Goal: Task Accomplishment & Management: Use online tool/utility

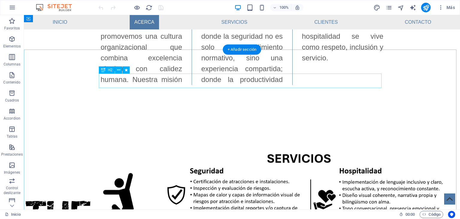
scroll to position [303, 0]
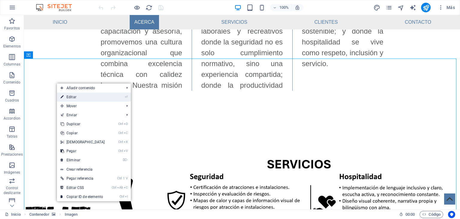
click at [77, 97] on link "⏎ Editar" at bounding box center [83, 96] width 52 height 9
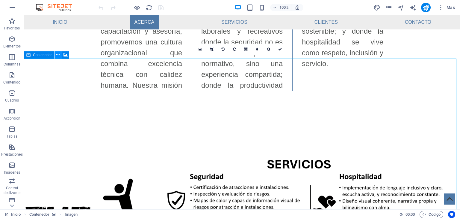
click at [58, 54] on icon at bounding box center [57, 55] width 3 height 6
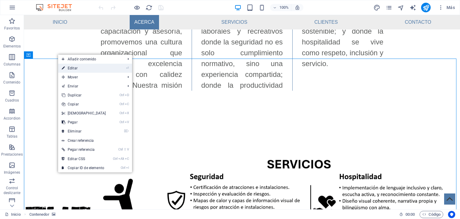
click at [73, 70] on link "⏎ Editar" at bounding box center [84, 68] width 52 height 9
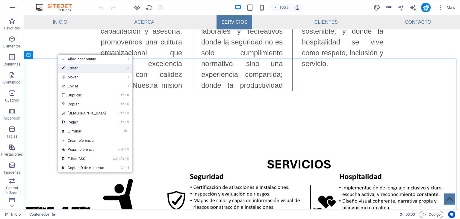
select select "px"
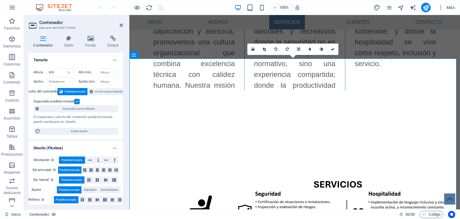
scroll to position [258, 0]
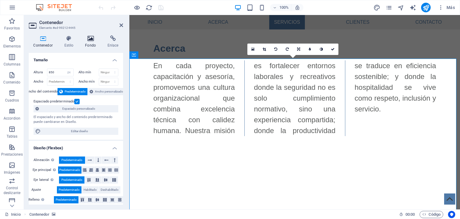
click at [91, 41] on icon at bounding box center [91, 38] width 20 height 6
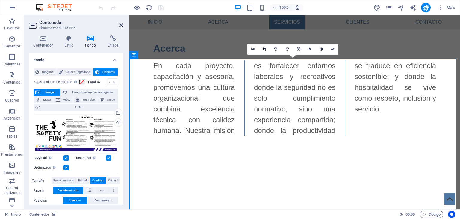
click at [120, 24] on icon at bounding box center [122, 25] width 4 height 5
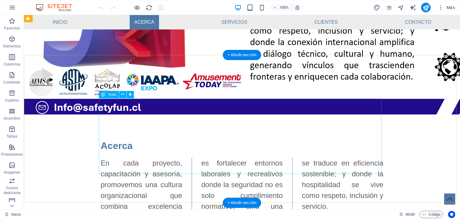
scroll to position [159, 0]
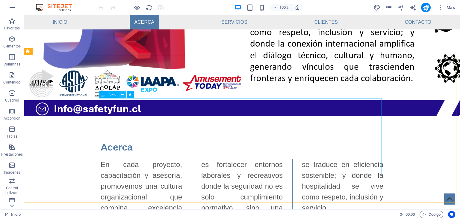
click at [124, 95] on icon at bounding box center [122, 94] width 3 height 6
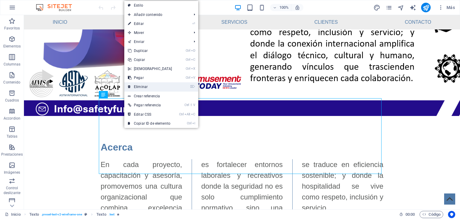
click at [144, 85] on link "⌦ Eliminar" at bounding box center [150, 86] width 52 height 9
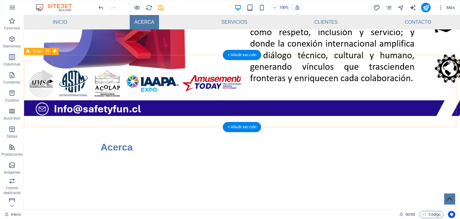
click at [159, 116] on div "Acerca" at bounding box center [242, 152] width 437 height 72
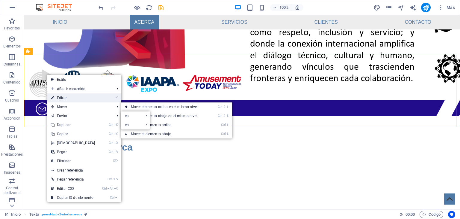
click at [70, 99] on link "⏎ Editar" at bounding box center [73, 97] width 52 height 9
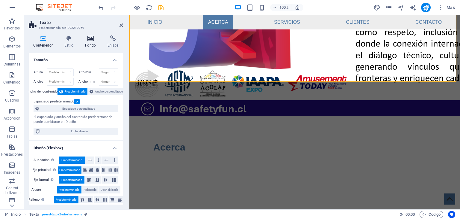
click at [90, 38] on icon at bounding box center [91, 38] width 20 height 6
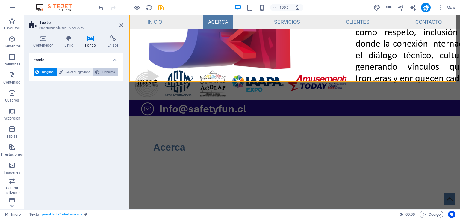
click at [105, 72] on span "Elemento" at bounding box center [108, 71] width 15 height 7
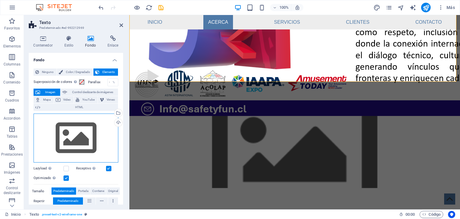
click at [73, 128] on div "Arrastra archivos aquí, haz clic para escoger archivos o selecciona archivos de…" at bounding box center [76, 137] width 85 height 49
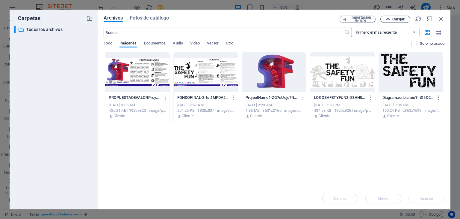
click at [391, 18] on span "Cargar" at bounding box center [395, 19] width 25 height 4
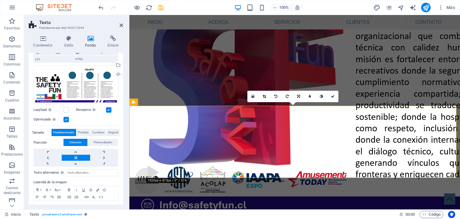
scroll to position [67, 0]
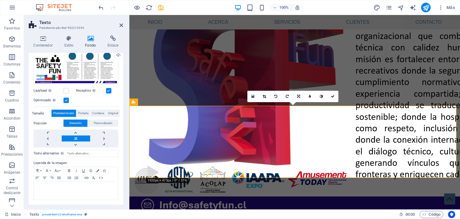
click at [76, 139] on link at bounding box center [76, 138] width 28 height 6
click at [94, 112] on span "Contiene" at bounding box center [98, 112] width 12 height 7
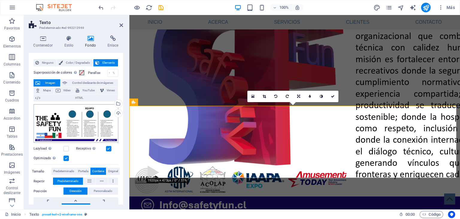
scroll to position [0, 0]
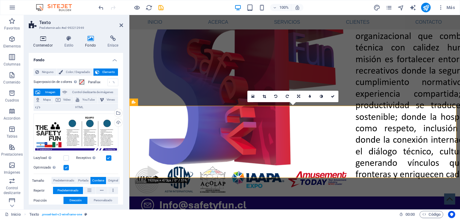
click at [43, 40] on icon at bounding box center [43, 38] width 28 height 6
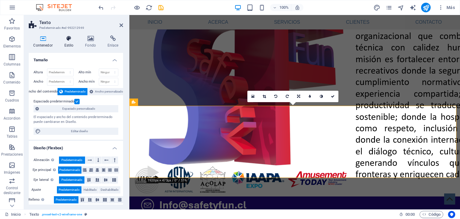
click at [69, 41] on h4 "Estilo" at bounding box center [70, 41] width 21 height 13
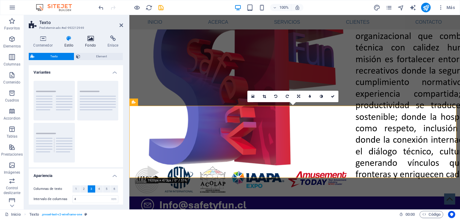
click at [92, 41] on icon at bounding box center [91, 38] width 20 height 6
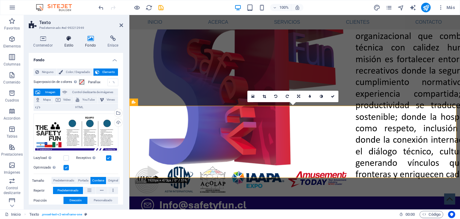
click at [68, 40] on icon at bounding box center [69, 38] width 19 height 6
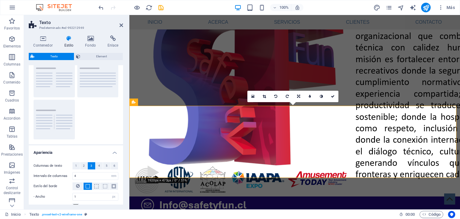
scroll to position [48, 0]
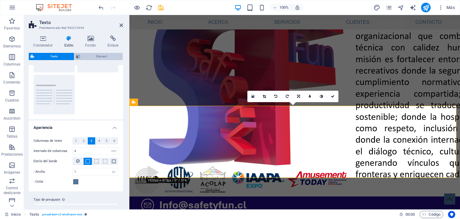
click at [96, 54] on span "Element" at bounding box center [101, 56] width 39 height 7
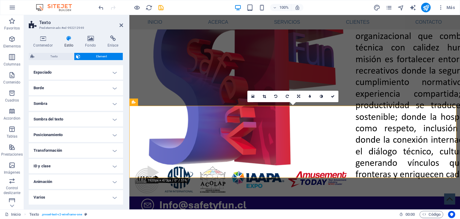
scroll to position [0, 0]
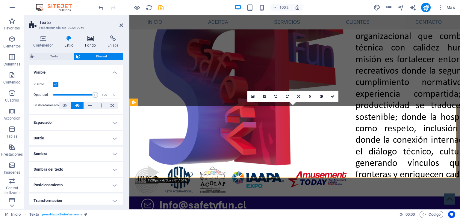
click at [87, 39] on icon at bounding box center [91, 38] width 20 height 6
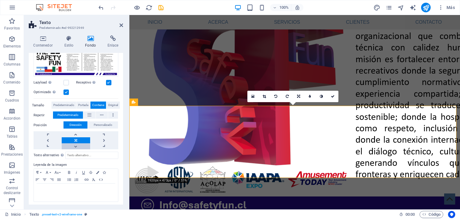
scroll to position [77, 0]
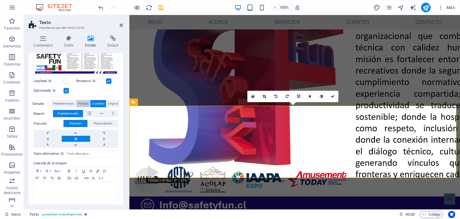
click at [83, 100] on span "Portada" at bounding box center [83, 103] width 10 height 7
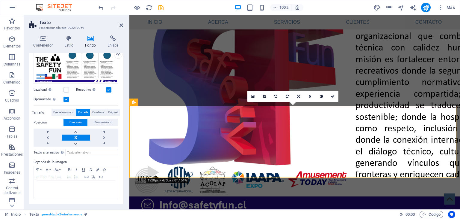
scroll to position [67, 0]
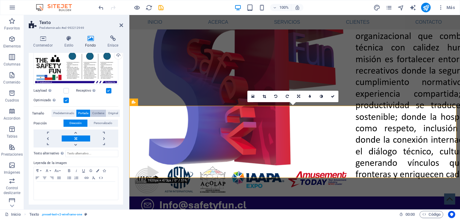
click at [99, 115] on span "Contiene" at bounding box center [98, 112] width 12 height 7
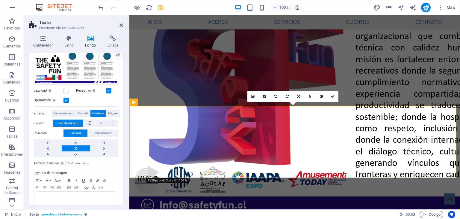
click at [89, 40] on icon at bounding box center [91, 38] width 20 height 6
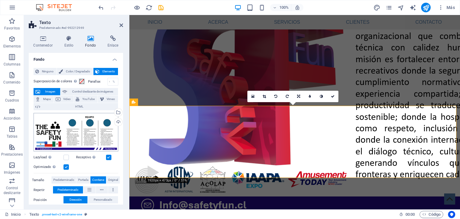
scroll to position [0, 0]
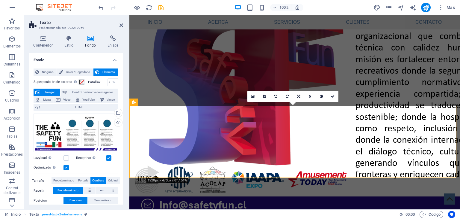
click at [90, 38] on icon at bounding box center [91, 38] width 20 height 6
click at [69, 40] on icon at bounding box center [69, 38] width 19 height 6
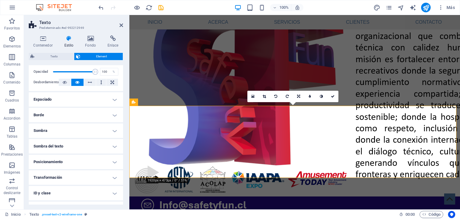
scroll to position [2, 0]
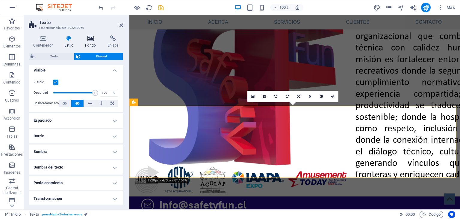
click at [95, 41] on icon at bounding box center [91, 38] width 20 height 6
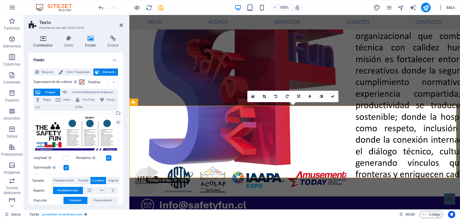
click at [46, 40] on icon at bounding box center [43, 38] width 28 height 6
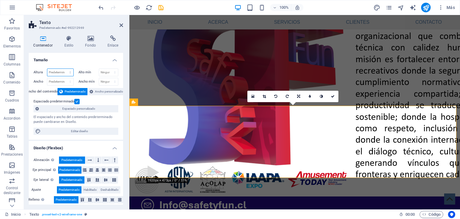
click at [68, 71] on select "Predeterminado px rem % vh vw" at bounding box center [60, 72] width 26 height 7
select select "px"
click at [64, 69] on select "Predeterminado px rem % vh vw" at bounding box center [60, 72] width 26 height 7
click at [61, 71] on input "240" at bounding box center [60, 72] width 26 height 7
type input "2"
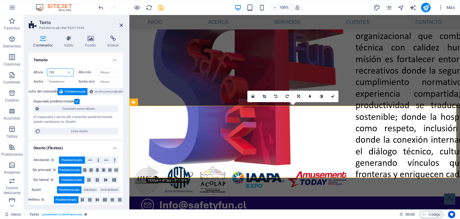
type input "700"
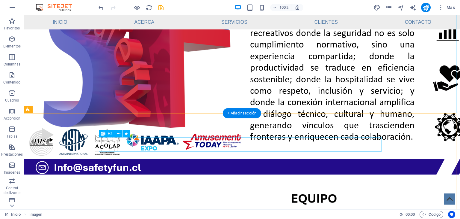
scroll to position [159, 0]
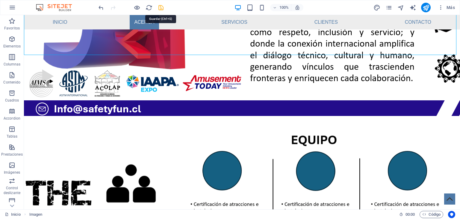
drag, startPoint x: 159, startPoint y: 7, endPoint x: 139, endPoint y: 32, distance: 32.0
click at [159, 7] on icon "save" at bounding box center [161, 7] width 7 height 7
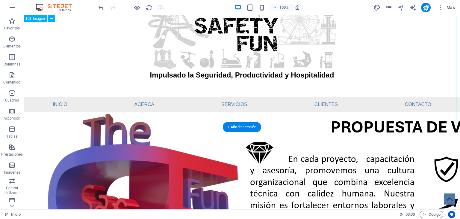
scroll to position [0, 0]
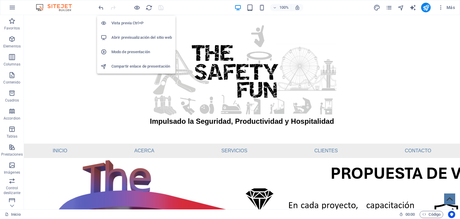
click at [145, 37] on h6 "Abrir previsualización del sitio web" at bounding box center [142, 37] width 61 height 7
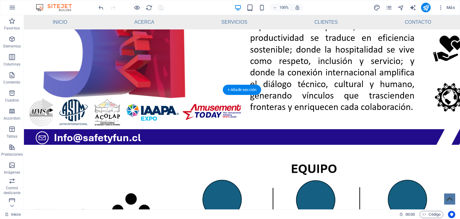
scroll to position [136, 0]
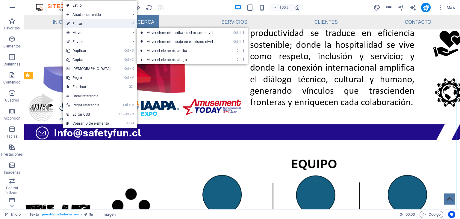
click at [83, 23] on link "⏎ Editar" at bounding box center [89, 23] width 52 height 9
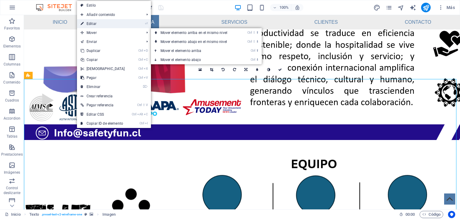
click at [96, 24] on link "⏎ Editar" at bounding box center [103, 23] width 52 height 9
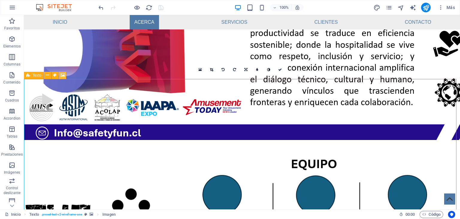
click at [63, 75] on icon at bounding box center [63, 75] width 4 height 6
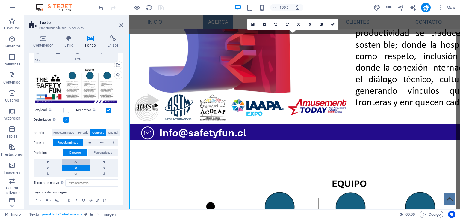
scroll to position [48, 0]
click at [82, 129] on span "Portada" at bounding box center [83, 132] width 10 height 7
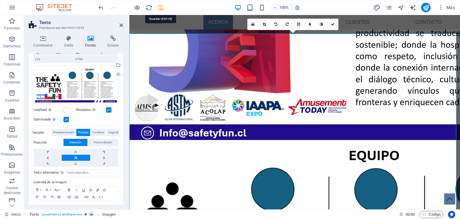
click at [160, 6] on icon "save" at bounding box center [161, 7] width 7 height 7
checkbox input "false"
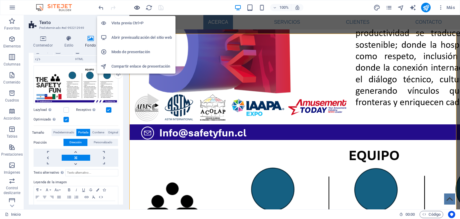
click at [137, 7] on icon "button" at bounding box center [137, 7] width 7 height 7
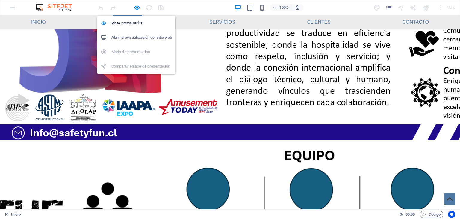
click at [136, 36] on h6 "Abrir previsualización del sitio web" at bounding box center [142, 37] width 61 height 7
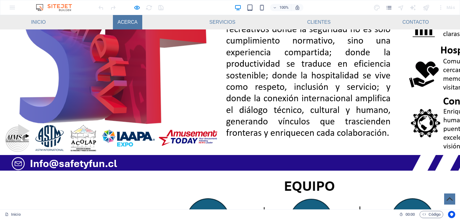
scroll to position [159, 0]
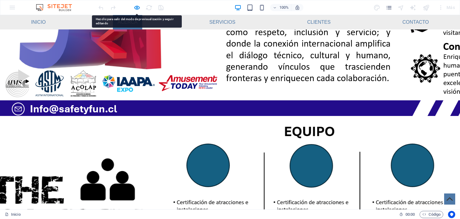
drag, startPoint x: 50, startPoint y: 95, endPoint x: 30, endPoint y: 87, distance: 21.2
click at [31, 116] on div at bounding box center [230, 221] width 460 height 210
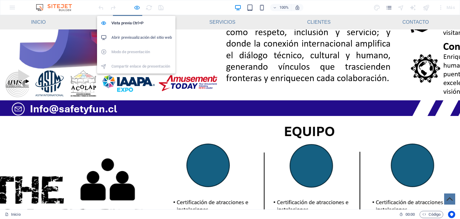
click at [136, 7] on icon "button" at bounding box center [137, 7] width 7 height 7
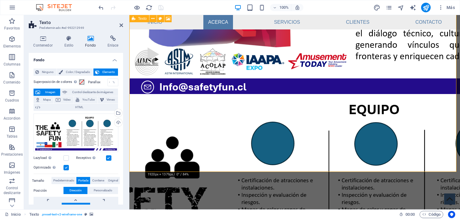
scroll to position [136, 0]
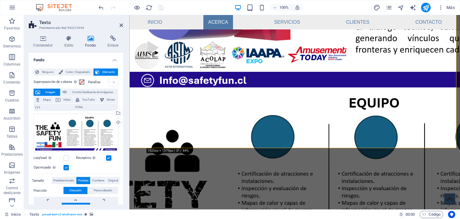
scroll to position [231, 0]
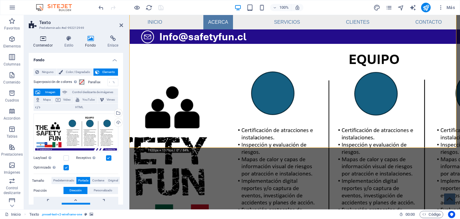
click at [43, 42] on h4 "Contenedor" at bounding box center [44, 41] width 31 height 13
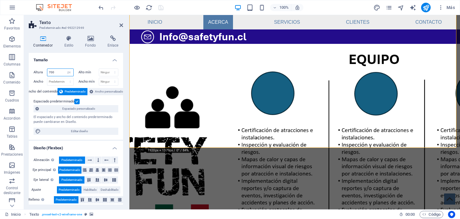
click at [57, 72] on input "700" at bounding box center [60, 72] width 26 height 7
click at [51, 71] on input "700" at bounding box center [60, 72] width 26 height 7
type input "800"
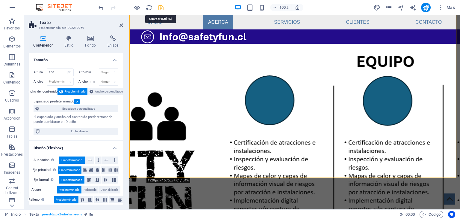
click at [162, 8] on icon "save" at bounding box center [161, 7] width 7 height 7
checkbox input "false"
select select "px"
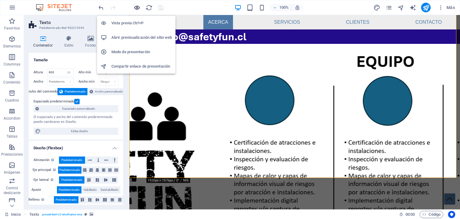
click at [137, 8] on icon "button" at bounding box center [137, 7] width 7 height 7
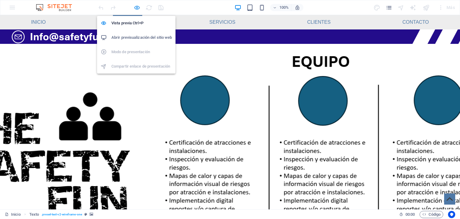
scroll to position [242, 0]
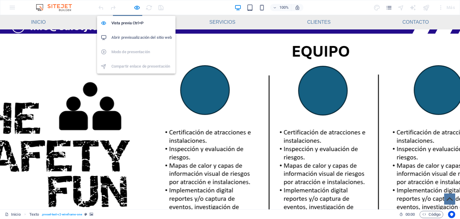
click at [150, 39] on h6 "Abrir previsualización del sitio web" at bounding box center [142, 37] width 61 height 7
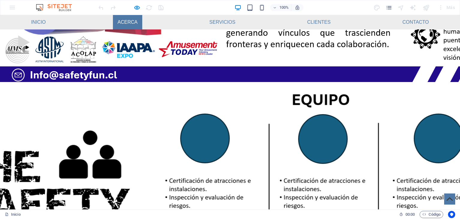
scroll to position [194, 0]
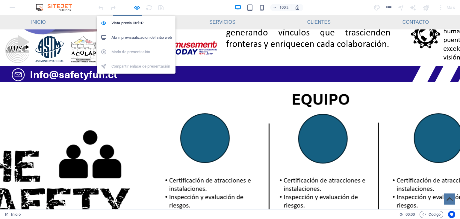
drag, startPoint x: 137, startPoint y: 6, endPoint x: 136, endPoint y: 11, distance: 5.2
click at [137, 6] on icon "button" at bounding box center [137, 7] width 7 height 7
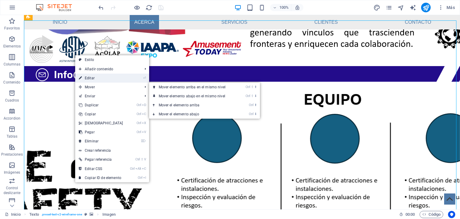
click at [91, 79] on link "⏎ Editar" at bounding box center [101, 77] width 52 height 9
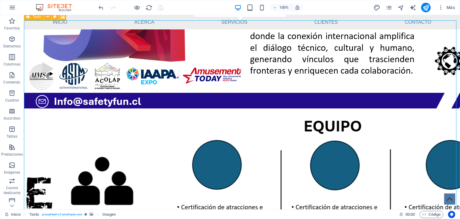
scroll to position [122, 0]
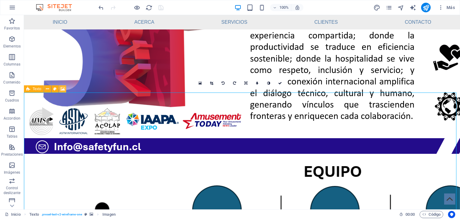
click at [62, 92] on button at bounding box center [62, 88] width 7 height 7
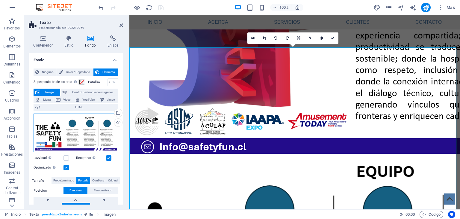
click at [65, 128] on div "Arrastra archivos aquí, haz clic para escoger archivos o selecciona archivos de…" at bounding box center [76, 132] width 85 height 39
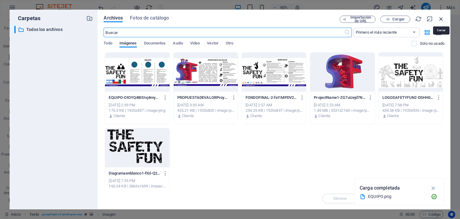
click at [443, 19] on icon "button" at bounding box center [441, 19] width 7 height 7
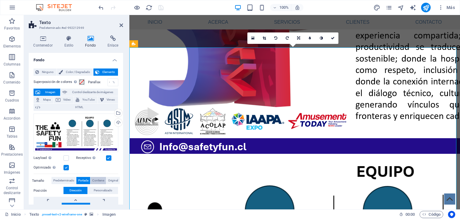
click at [97, 179] on span "Contiene" at bounding box center [98, 180] width 12 height 7
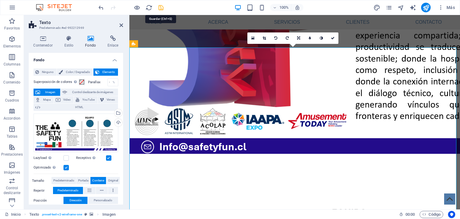
click at [162, 7] on icon "save" at bounding box center [161, 7] width 7 height 7
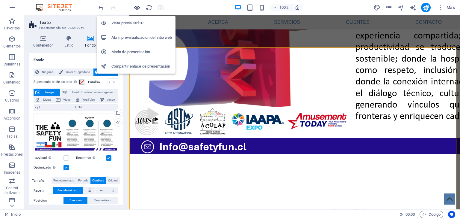
click at [138, 8] on icon "button" at bounding box center [137, 7] width 7 height 7
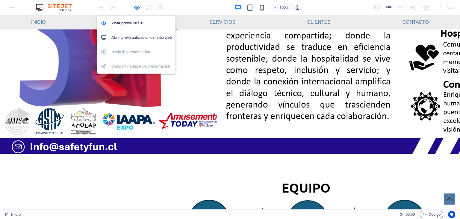
click at [143, 37] on h6 "Abrir previsualización del sitio web" at bounding box center [142, 37] width 61 height 7
click at [135, 6] on icon "button" at bounding box center [137, 7] width 7 height 7
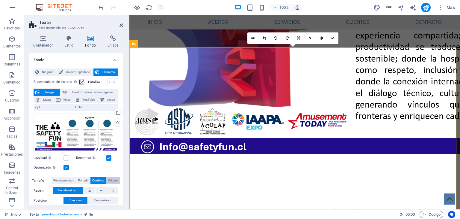
click at [112, 180] on span "Original" at bounding box center [113, 180] width 10 height 7
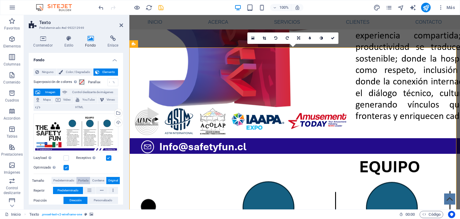
click at [85, 181] on span "Portada" at bounding box center [83, 180] width 10 height 7
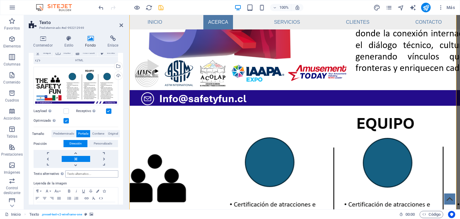
scroll to position [48, 0]
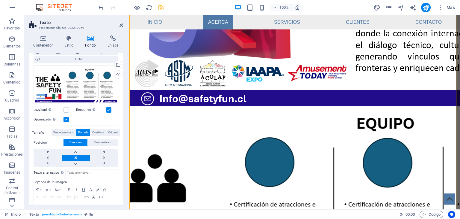
click at [79, 158] on link at bounding box center [76, 157] width 28 height 6
click at [160, 7] on icon "save" at bounding box center [161, 7] width 7 height 7
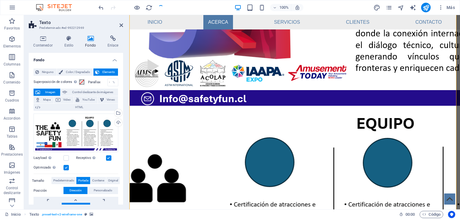
checkbox input "false"
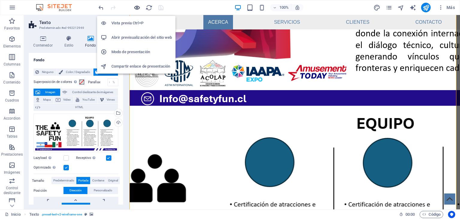
click at [139, 7] on icon "button" at bounding box center [137, 7] width 7 height 7
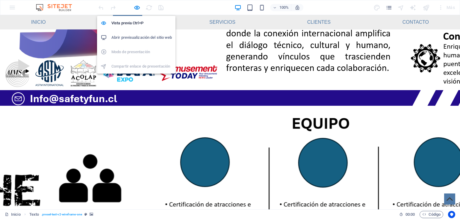
click at [150, 40] on h6 "Abrir previsualización del sitio web" at bounding box center [142, 37] width 61 height 7
click at [136, 6] on icon "button" at bounding box center [137, 7] width 7 height 7
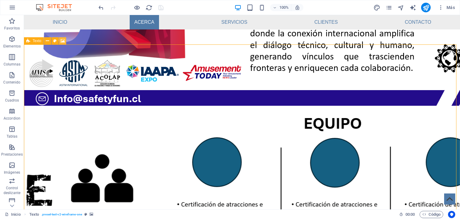
click at [63, 42] on icon at bounding box center [63, 41] width 4 height 6
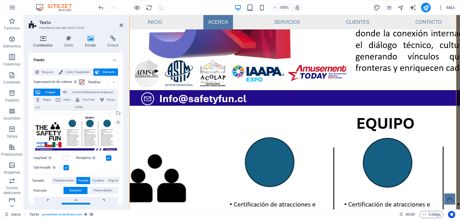
click at [45, 39] on icon at bounding box center [43, 38] width 28 height 6
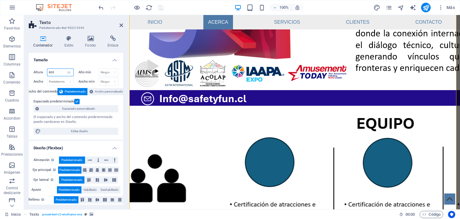
click at [50, 70] on input "800" at bounding box center [60, 72] width 26 height 7
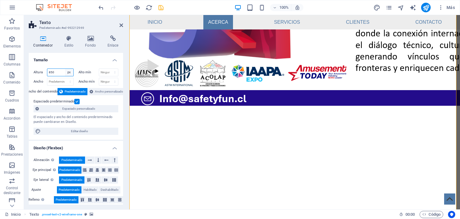
type input "850"
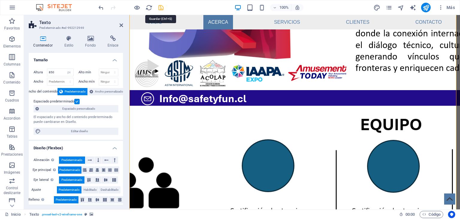
click at [161, 7] on icon "save" at bounding box center [161, 7] width 7 height 7
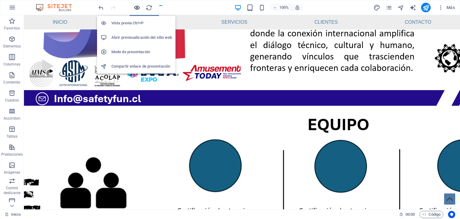
click at [137, 6] on icon "button" at bounding box center [137, 7] width 7 height 7
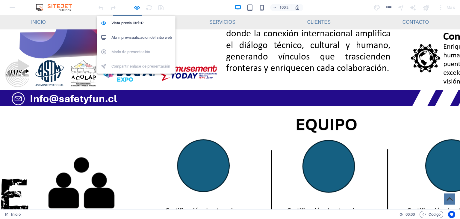
click at [141, 37] on h6 "Abrir previsualización del sitio web" at bounding box center [142, 37] width 61 height 7
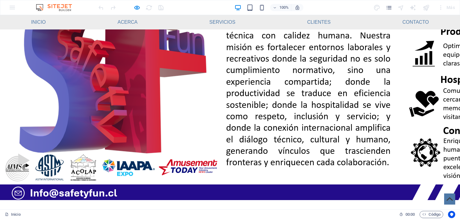
scroll to position [50, 0]
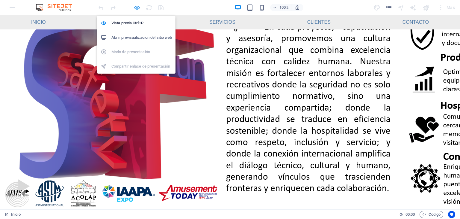
click at [139, 8] on icon "button" at bounding box center [137, 7] width 7 height 7
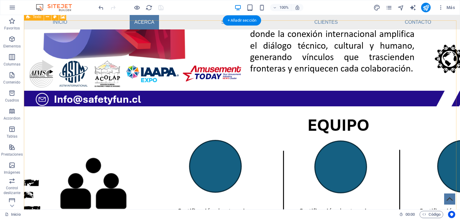
scroll to position [146, 0]
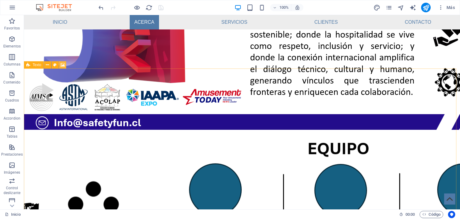
click at [61, 65] on icon at bounding box center [63, 65] width 4 height 6
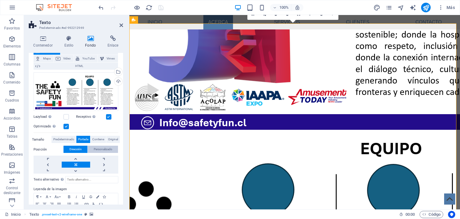
scroll to position [48, 0]
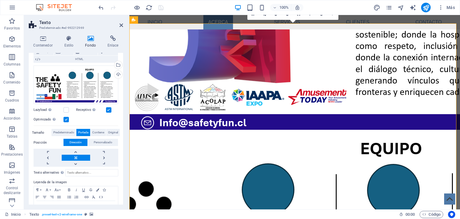
click at [96, 127] on div "Arrastra archivos aquí, haz clic para escoger archivos o selecciona archivos de…" at bounding box center [76, 115] width 85 height 104
click at [96, 131] on span "Contiene" at bounding box center [98, 132] width 12 height 7
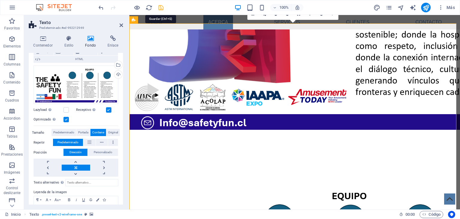
click at [160, 8] on icon "save" at bounding box center [161, 7] width 7 height 7
checkbox input "false"
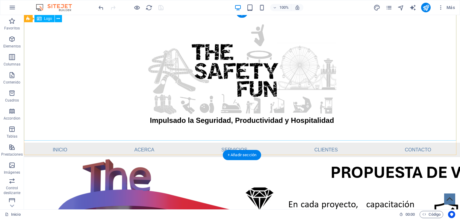
scroll to position [0, 0]
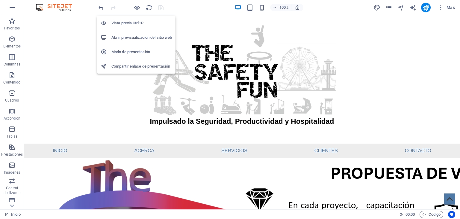
click at [137, 37] on h6 "Abrir previsualización del sitio web" at bounding box center [142, 37] width 61 height 7
